Goal: Task Accomplishment & Management: Manage account settings

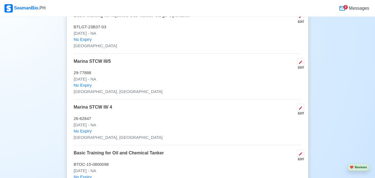
scroll to position [999, 0]
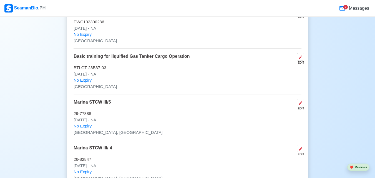
click at [343, 6] on icon at bounding box center [343, 8] width 6 height 4
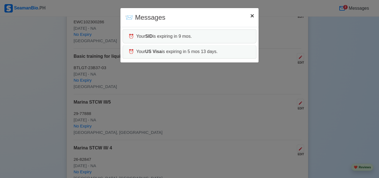
click at [253, 18] on span "×" at bounding box center [252, 15] width 4 height 7
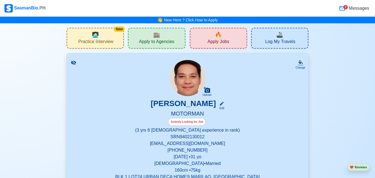
scroll to position [83, 0]
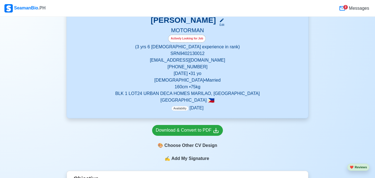
click at [234, 31] on h5 "MOTORMAN" at bounding box center [188, 31] width 228 height 8
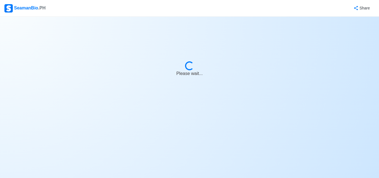
select select "Actively Looking for Job"
select select "Visible for Hiring"
select select "Married"
select select "[DEMOGRAPHIC_DATA]"
select select "PH"
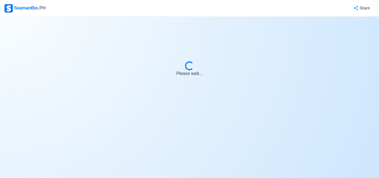
select select "3"
select select "6"
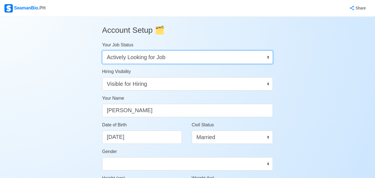
click at [144, 60] on select "Onboard Actively Looking for Job Not Looking for Job" at bounding box center [187, 57] width 171 height 13
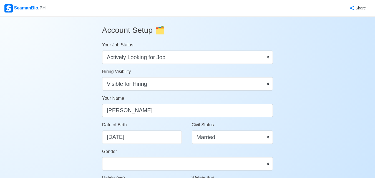
click at [13, 7] on div "SeamanBio .PH" at bounding box center [24, 8] width 41 height 8
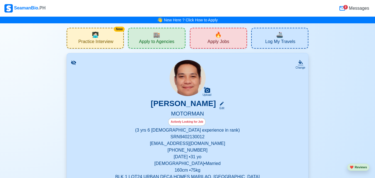
click at [215, 38] on div "🔥 Apply Jobs" at bounding box center [218, 38] width 57 height 21
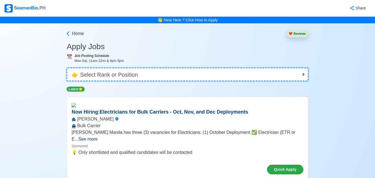
click at [174, 79] on select "👉 Select Rank or Position Master Chief Officer 2nd Officer 3rd Officer Junior O…" at bounding box center [188, 74] width 242 height 13
select select "Oiler"
click at [67, 68] on select "👉 Select Rank or Position Master Chief Officer 2nd Officer 3rd Officer Junior O…" at bounding box center [188, 74] width 242 height 13
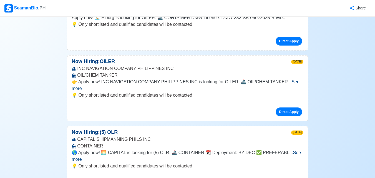
scroll to position [1444, 0]
